Goal: Obtain resource: Obtain resource

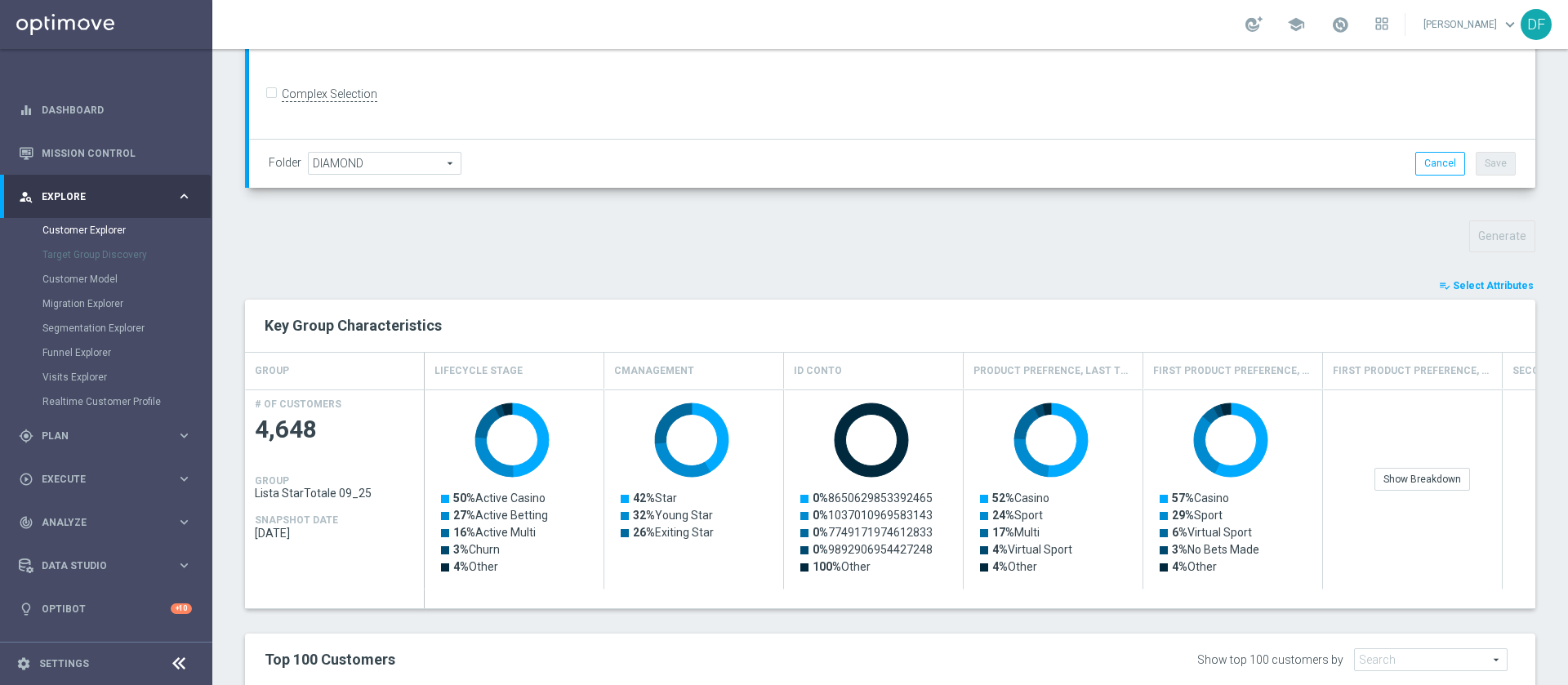
scroll to position [396, 0]
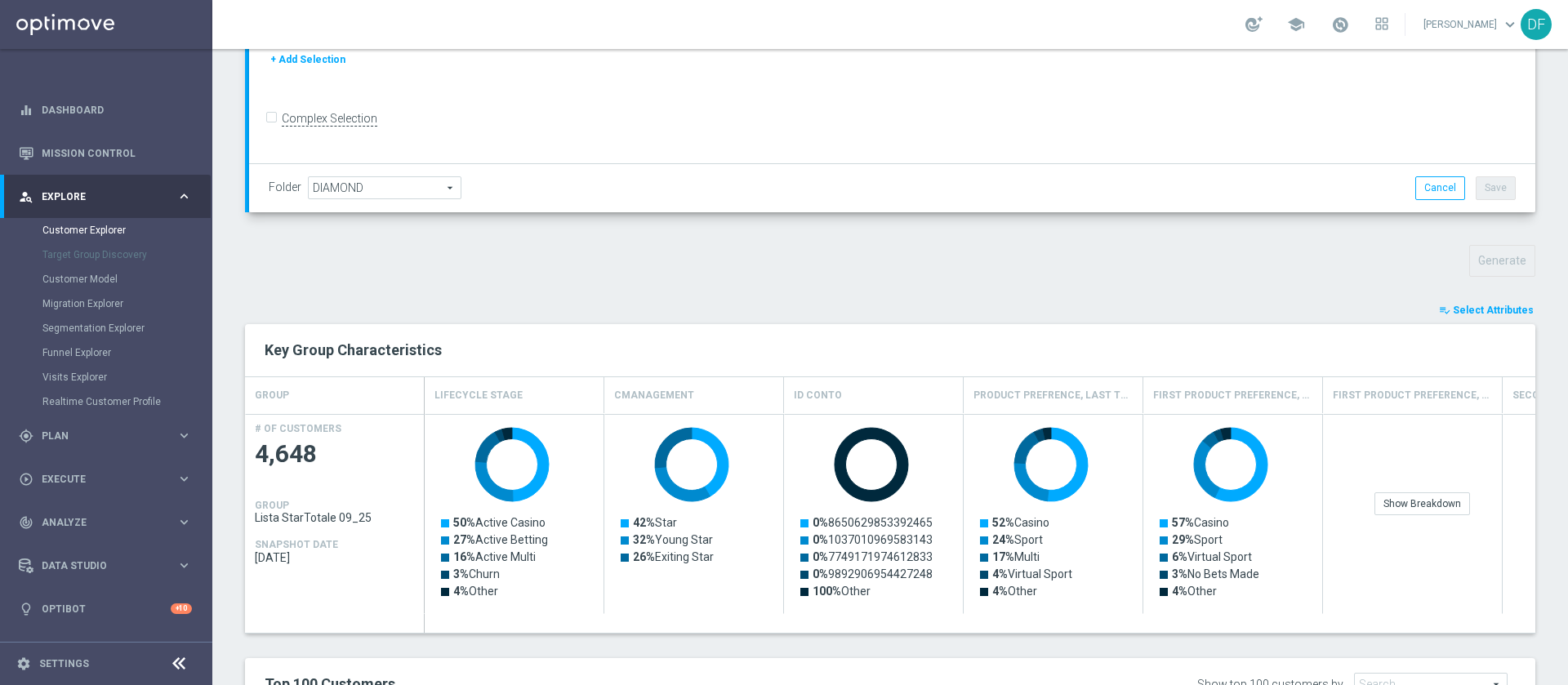
click at [1489, 303] on button "playlist_add_check Select Attributes" at bounding box center [1486, 310] width 98 height 18
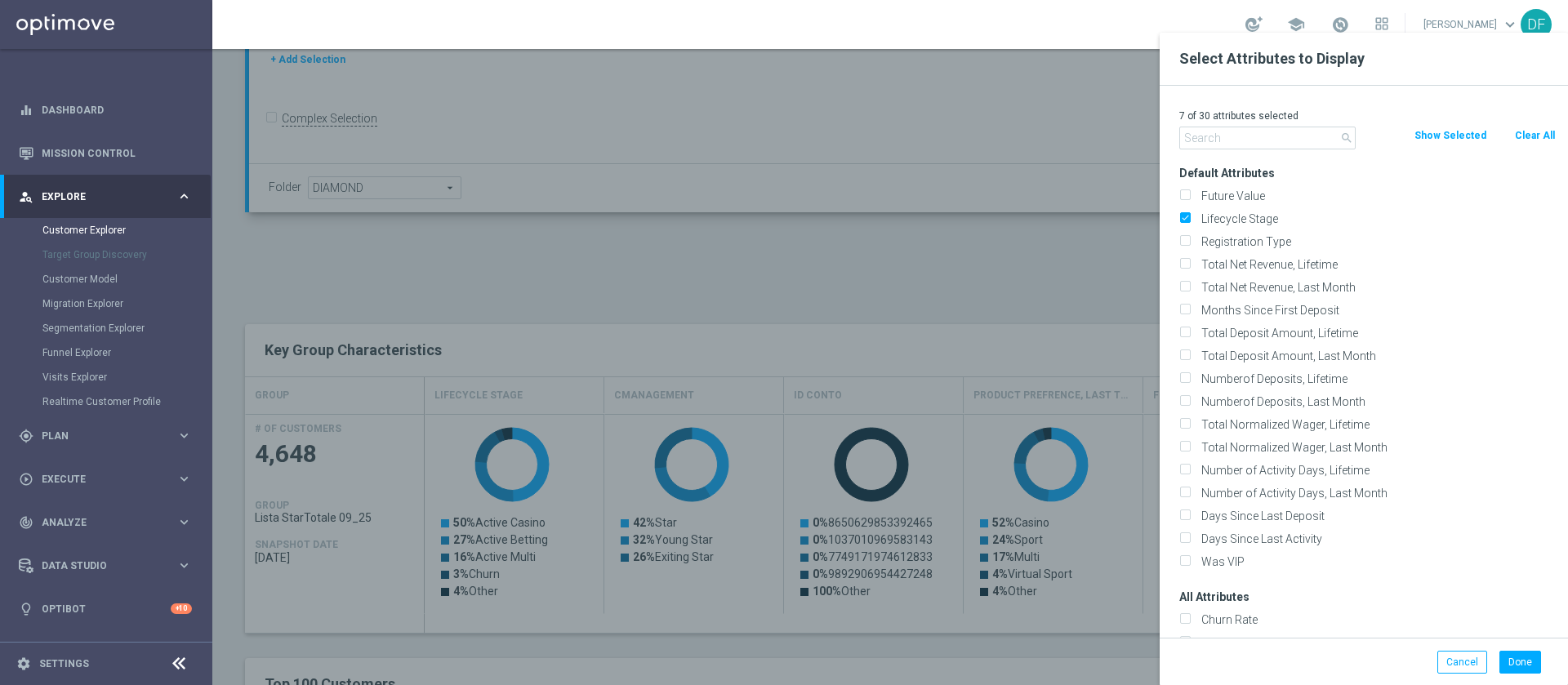
click at [1529, 140] on button "Clear All" at bounding box center [1536, 135] width 44 height 18
checkbox input "false"
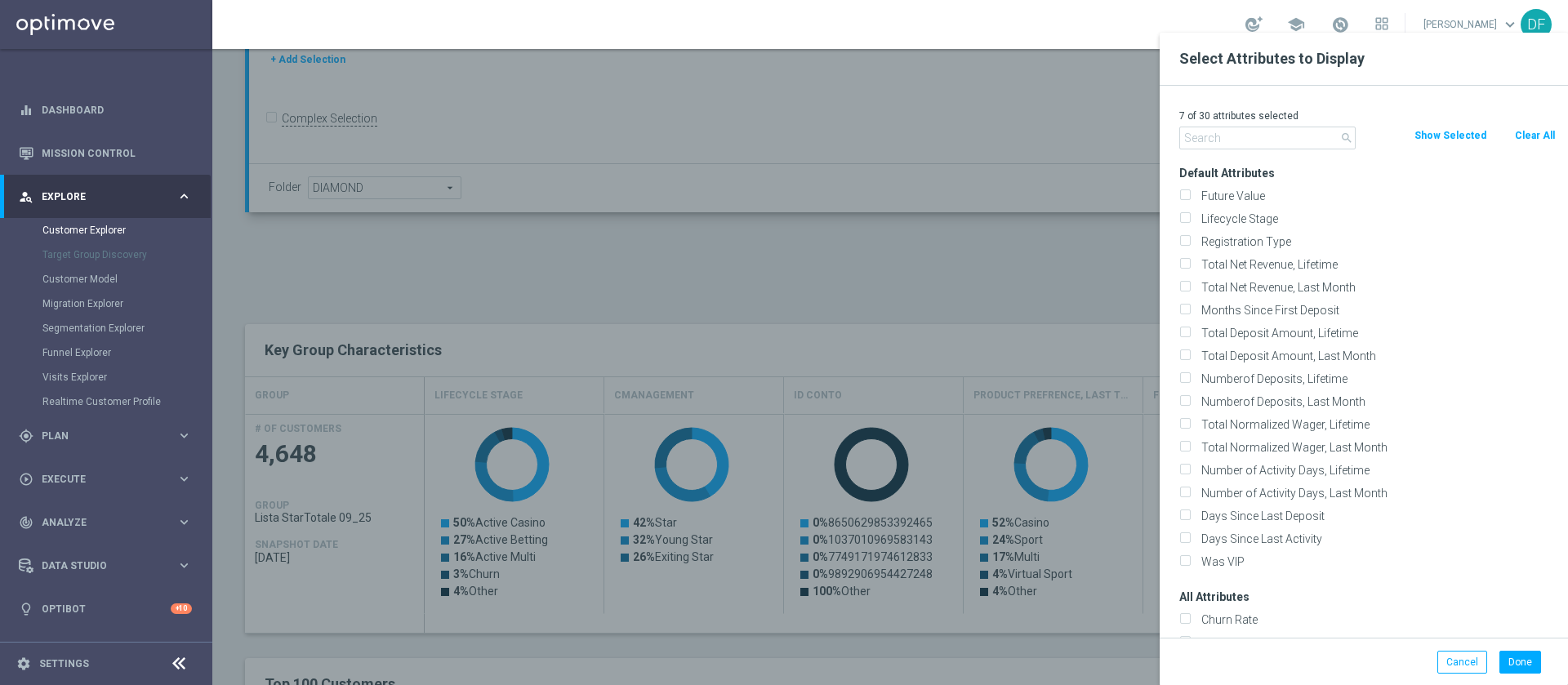
checkbox input "false"
click at [1215, 135] on input "text" at bounding box center [1268, 138] width 177 height 23
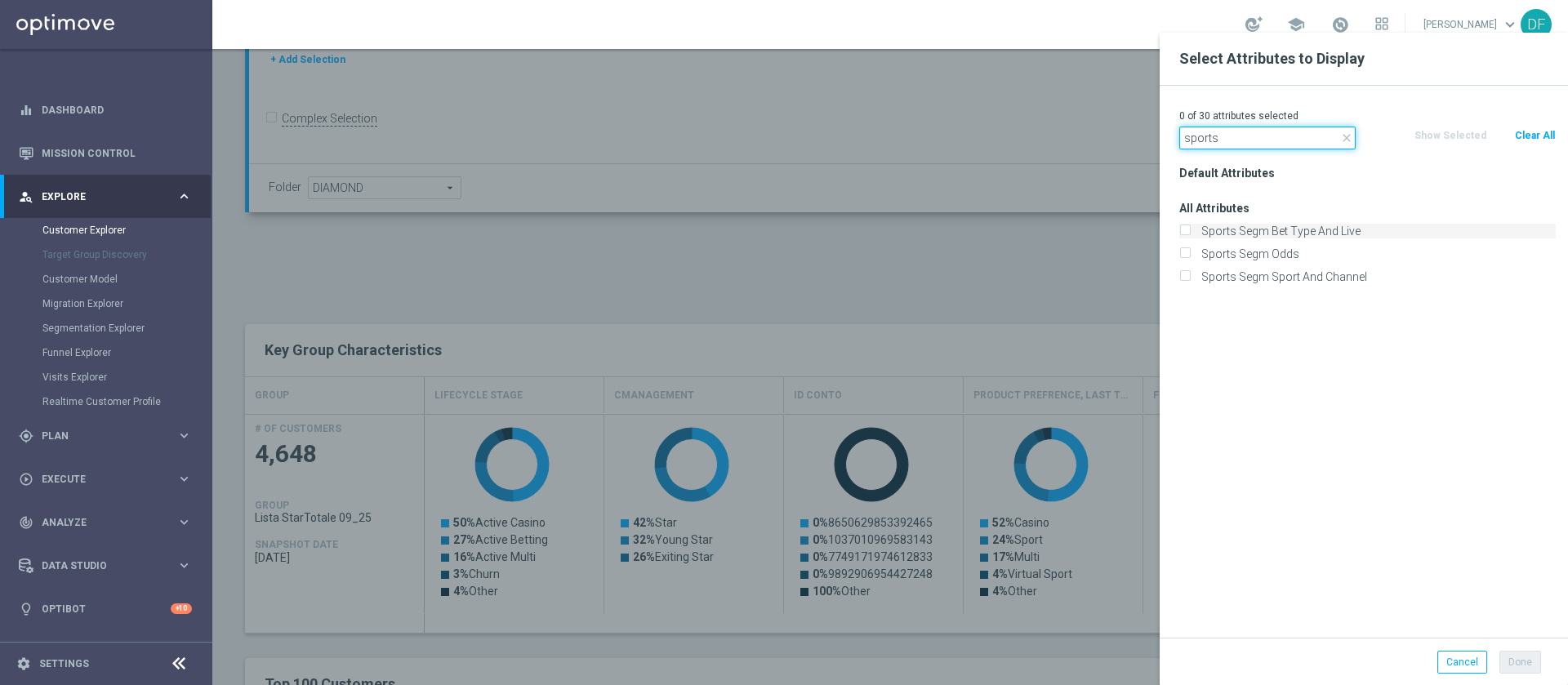
type input "sports"
click at [1196, 226] on label "Sports Segm Bet Type And Live" at bounding box center [1376, 231] width 361 height 14
click at [1183, 228] on input "Sports Segm Bet Type And Live" at bounding box center [1185, 232] width 10 height 10
checkbox input "true"
click at [1186, 250] on input "Sports Segm Odds" at bounding box center [1185, 255] width 10 height 10
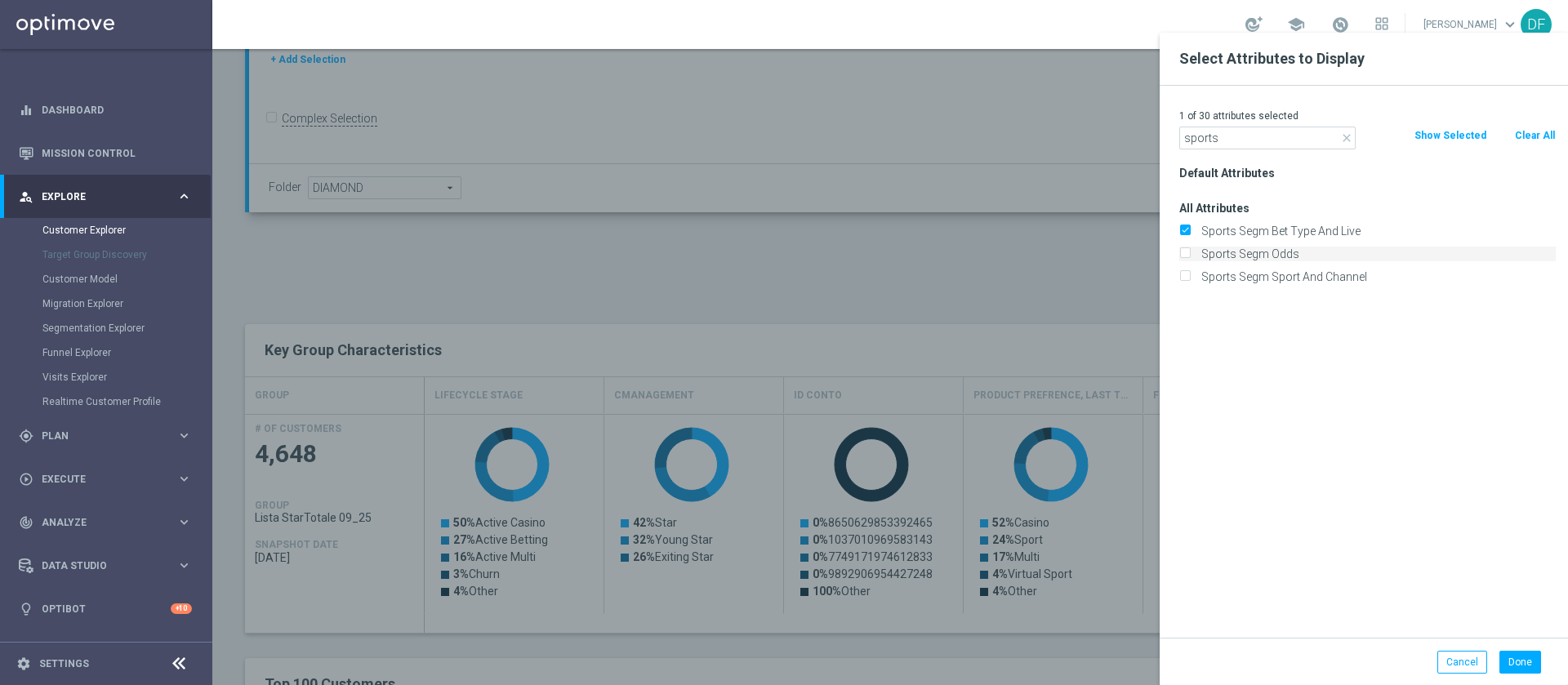
checkbox input "true"
click at [1189, 280] on input "Sports Segm Sport And Channel" at bounding box center [1185, 278] width 10 height 10
checkbox input "true"
click at [1529, 661] on button "Done" at bounding box center [1521, 662] width 42 height 23
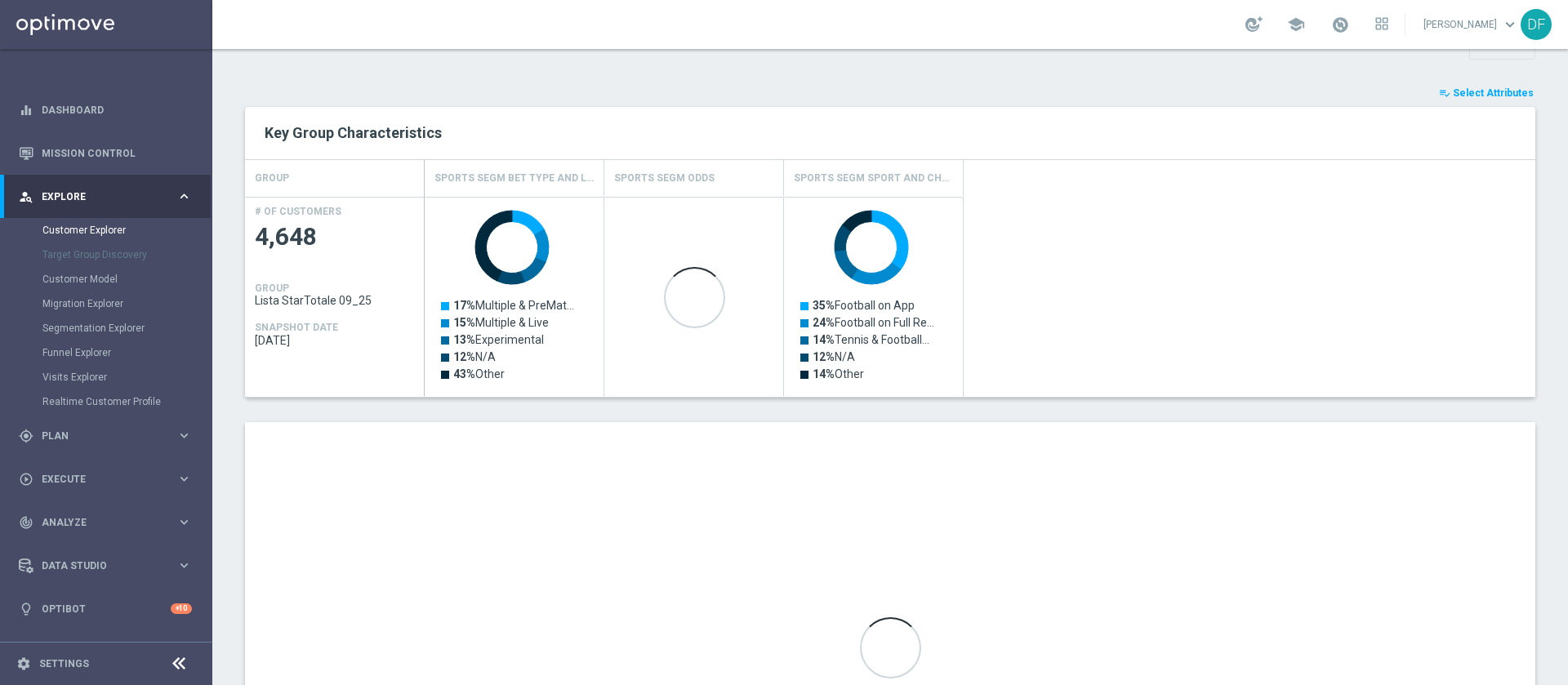
scroll to position [780, 0]
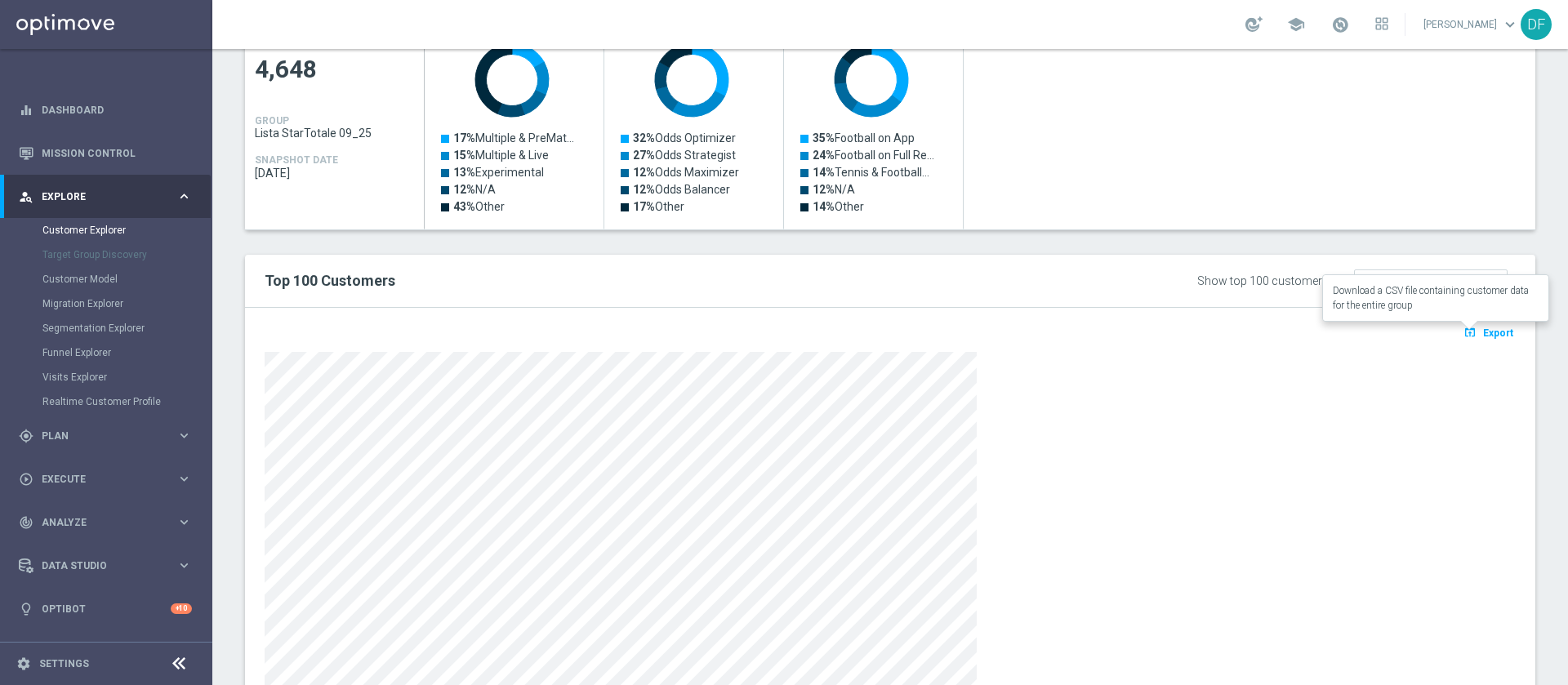
click at [1484, 332] on span "Export" at bounding box center [1499, 333] width 30 height 11
